Goal: Task Accomplishment & Management: Use online tool/utility

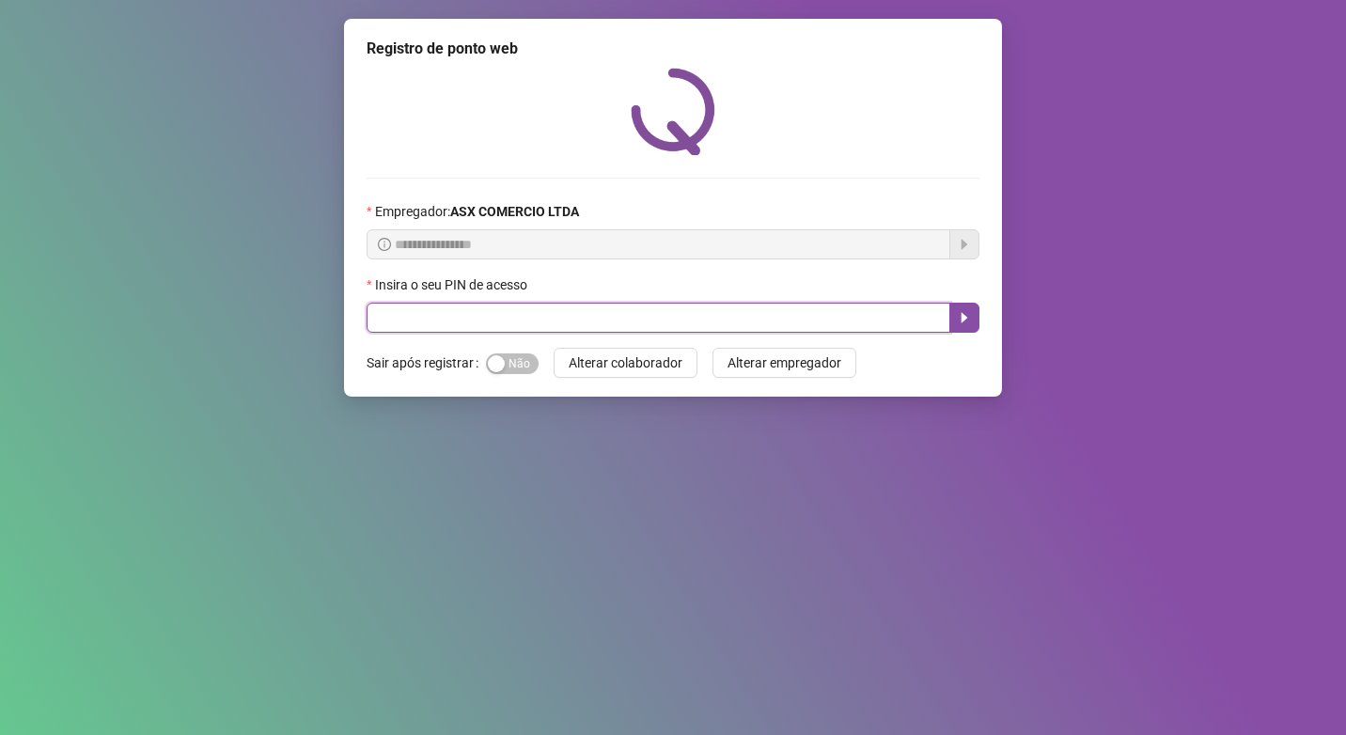
click at [596, 325] on input "text" at bounding box center [659, 318] width 584 height 30
type input "*****"
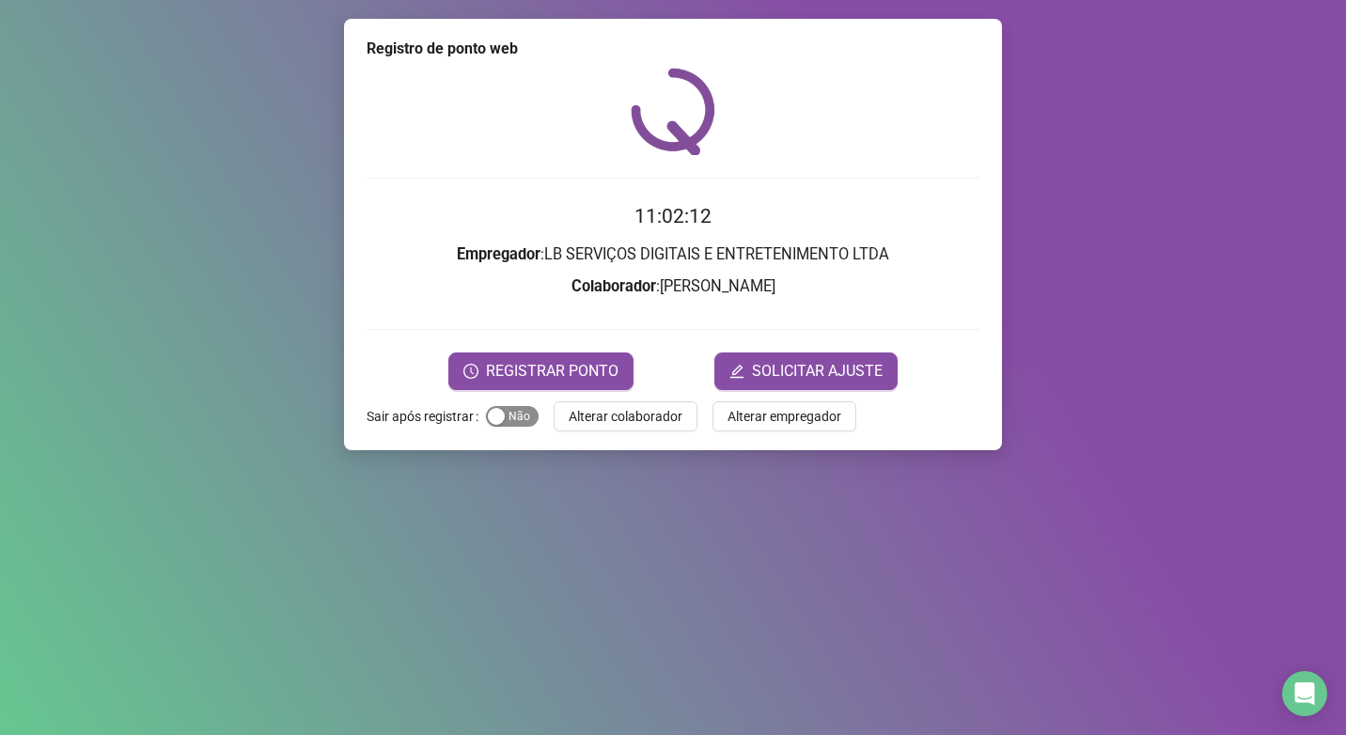
drag, startPoint x: 492, startPoint y: 431, endPoint x: 503, endPoint y: 418, distance: 17.3
click at [492, 431] on div "Registro de ponto web 11:02:12 Empregador : LB SERVIÇOS DIGITAIS E ENTRETENIMEN…" at bounding box center [673, 234] width 658 height 431
click at [512, 403] on div "Sim Não" at bounding box center [512, 416] width 53 height 30
click at [510, 417] on span "Sim Não" at bounding box center [512, 416] width 53 height 21
drag, startPoint x: 537, startPoint y: 340, endPoint x: 542, endPoint y: 358, distance: 18.7
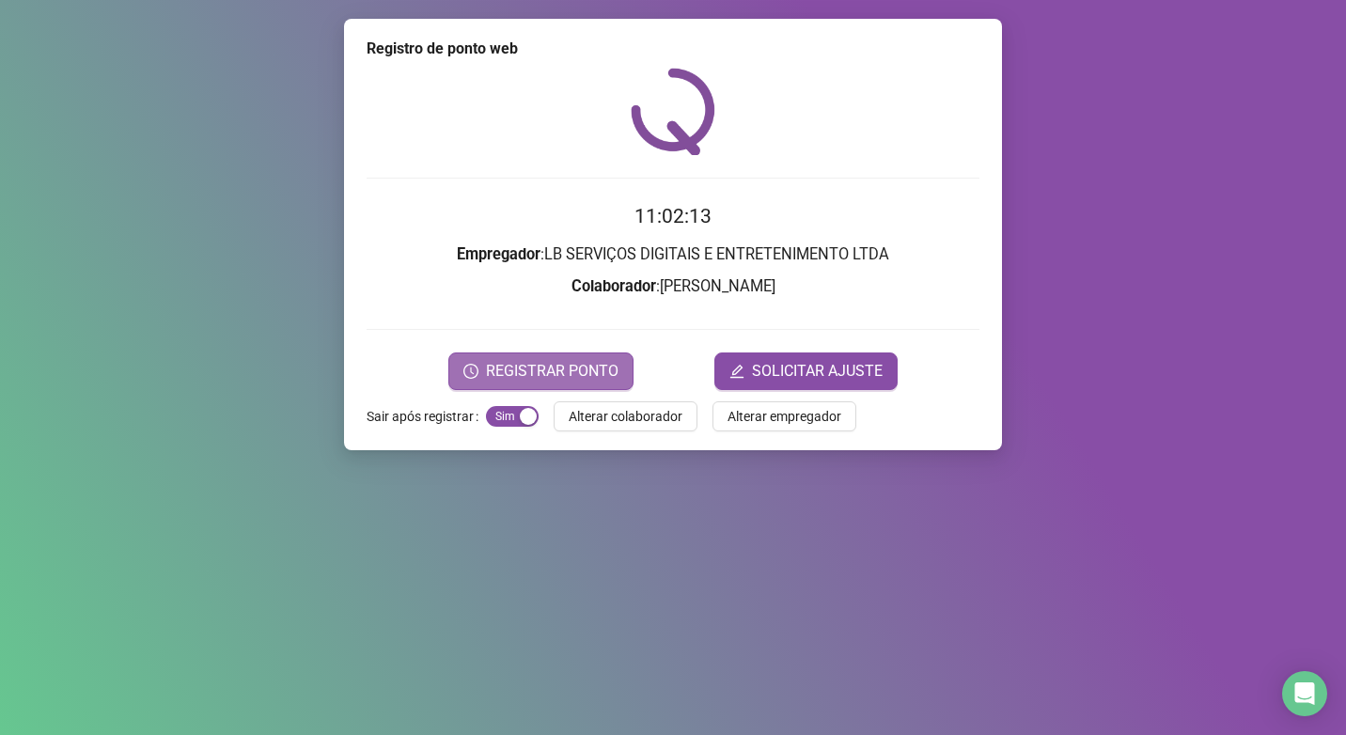
click at [538, 340] on form "11:02:13 Empregador : LB SERVIÇOS DIGITAIS E ENTRETENIMENTO LTDA Colaborador : …" at bounding box center [673, 295] width 613 height 188
click at [544, 364] on span "REGISTRAR PONTO" at bounding box center [552, 371] width 133 height 23
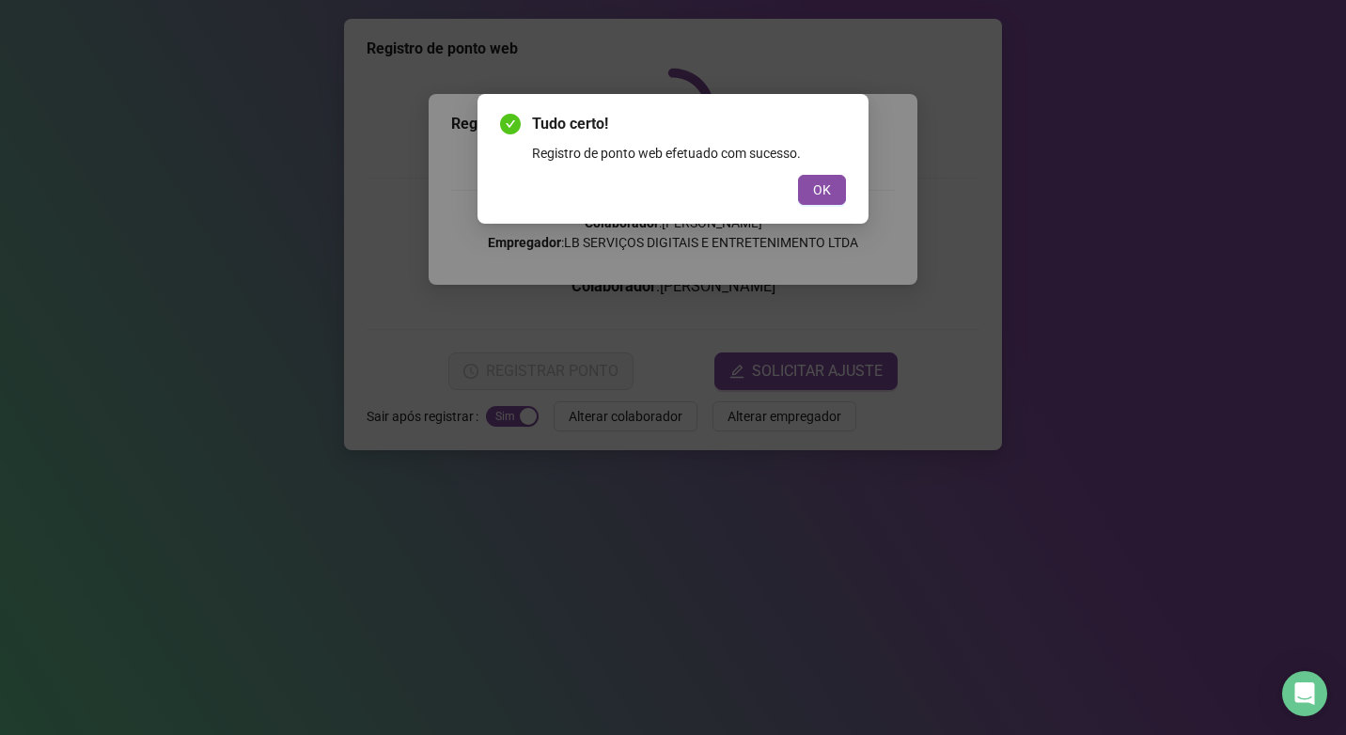
click at [797, 182] on div "OK" at bounding box center [673, 190] width 346 height 30
click at [804, 187] on button "OK" at bounding box center [822, 190] width 48 height 30
